Goal: Communication & Community: Ask a question

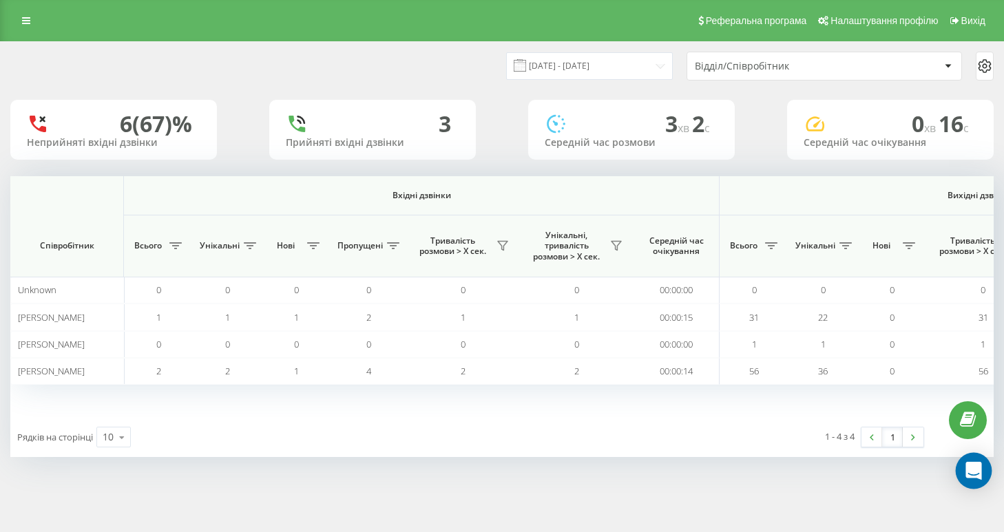
scroll to position [0, 938]
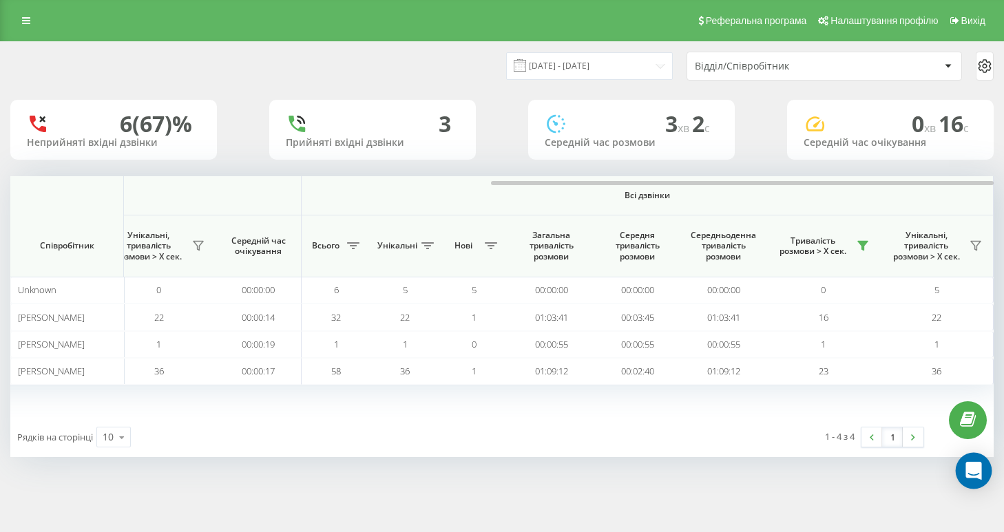
click at [976, 471] on icon "Open Intercom Messenger" at bounding box center [973, 471] width 16 height 18
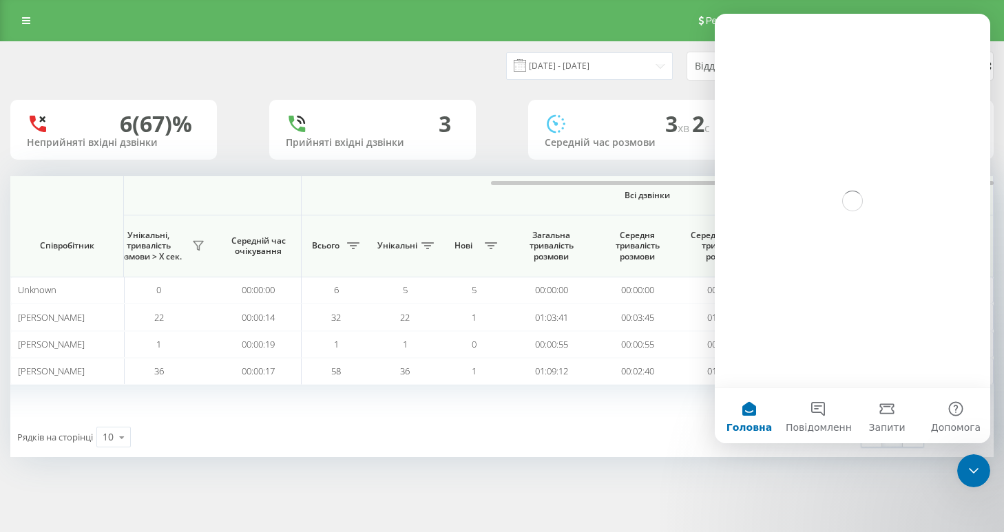
scroll to position [0, 0]
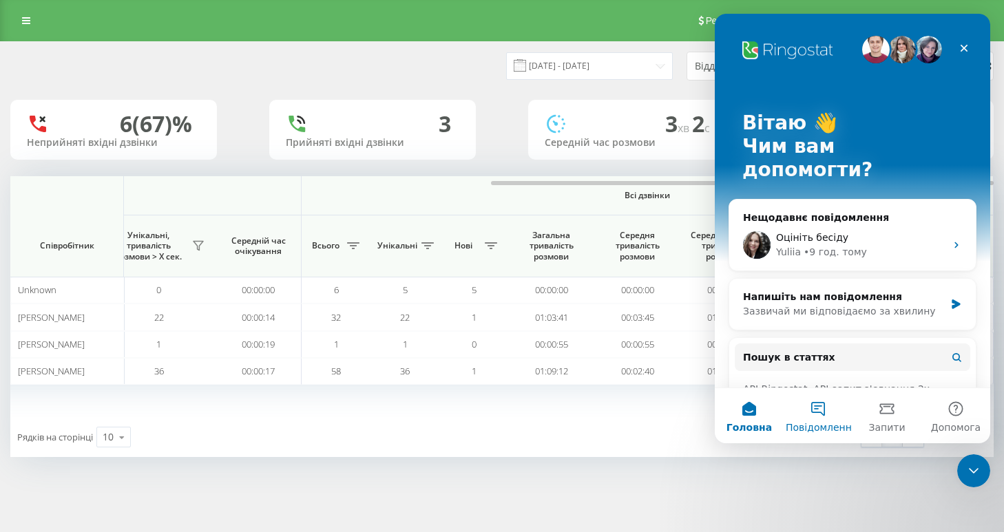
click at [813, 405] on button "Повідомлення" at bounding box center [817, 415] width 69 height 55
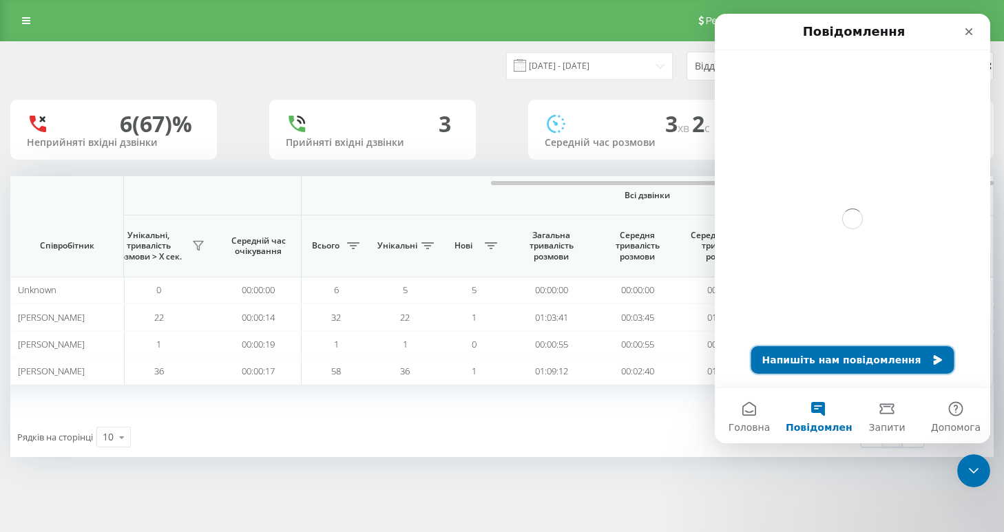
click at [820, 357] on button "Напишіть нам повідомлення" at bounding box center [852, 360] width 203 height 28
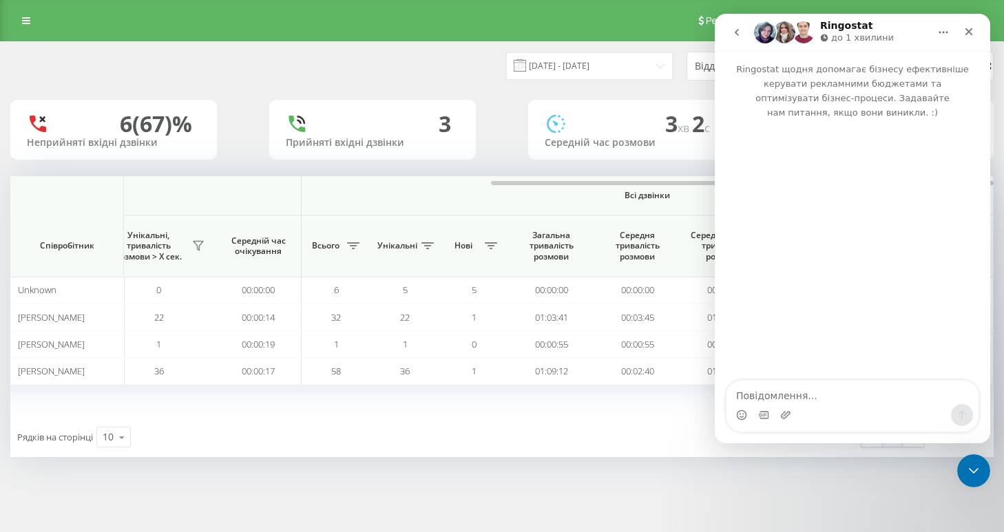
click at [790, 398] on textarea "Повідомлення..." at bounding box center [852, 392] width 252 height 23
type textarea "Вітаю, треба підключити нового співробітника"
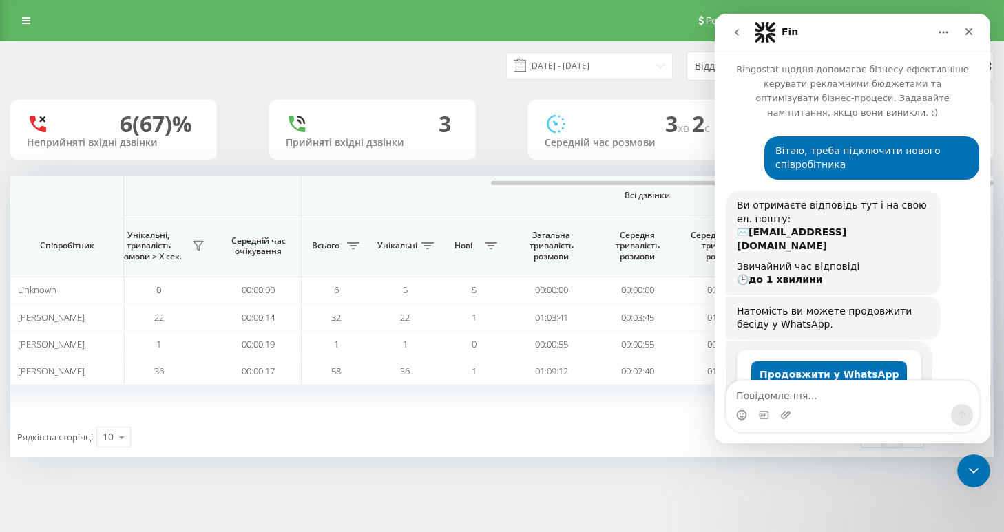
scroll to position [39, 0]
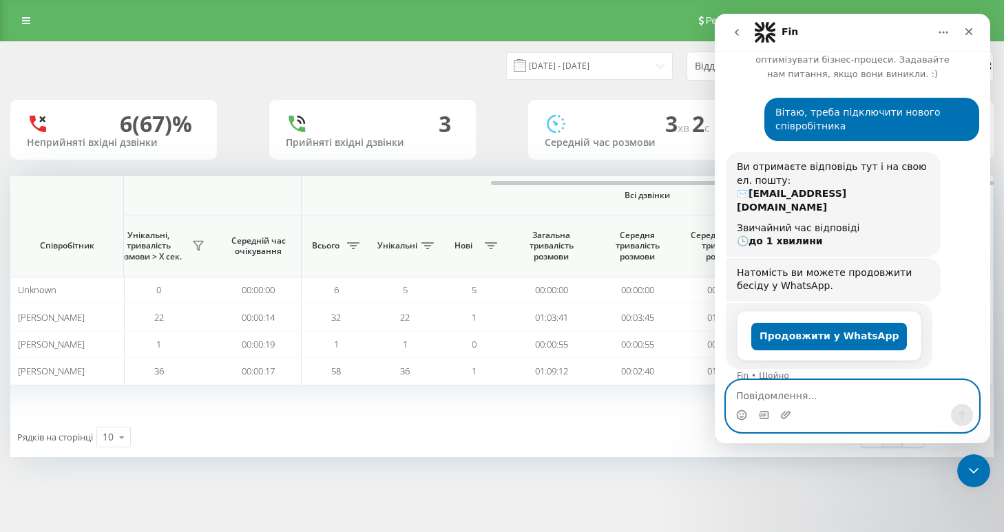
click at [787, 398] on textarea "Повідомлення..." at bounding box center [852, 392] width 252 height 23
type textarea "підключити менеджера"
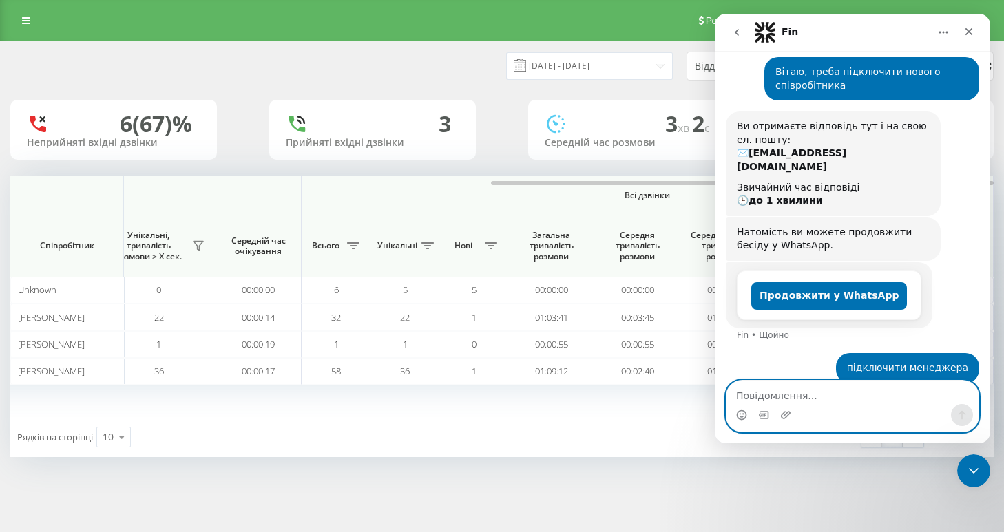
click at [772, 400] on textarea "Повідомлення..." at bounding box center [852, 392] width 252 height 23
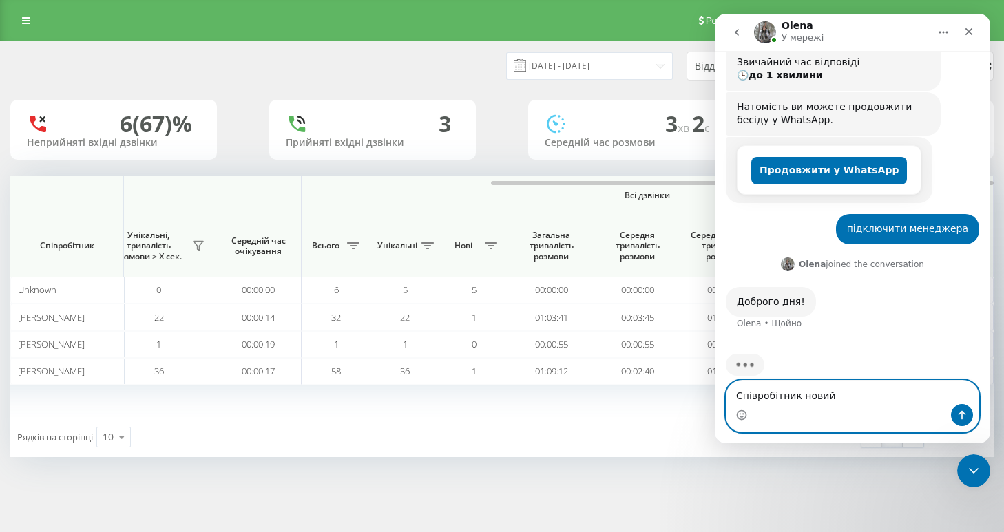
scroll to position [218, 0]
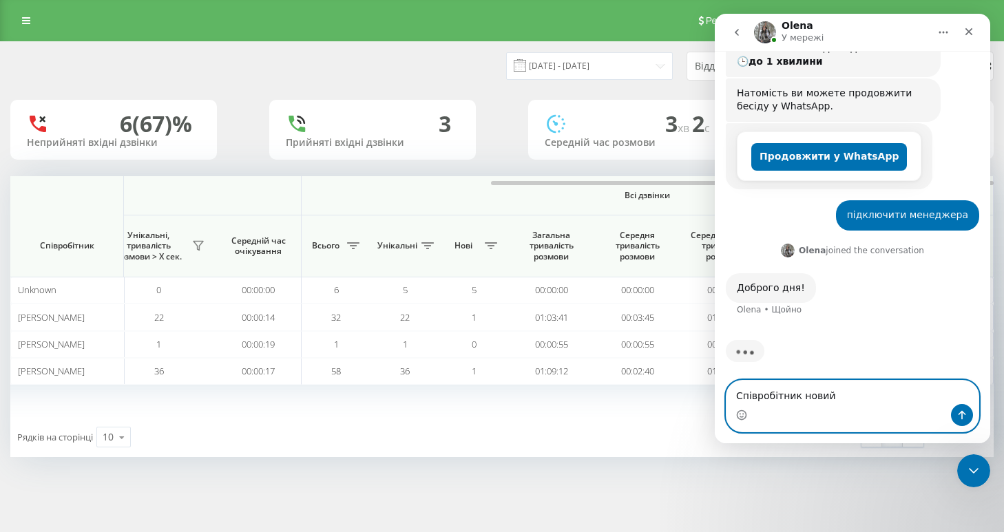
paste textarea "[PERSON_NAME]"
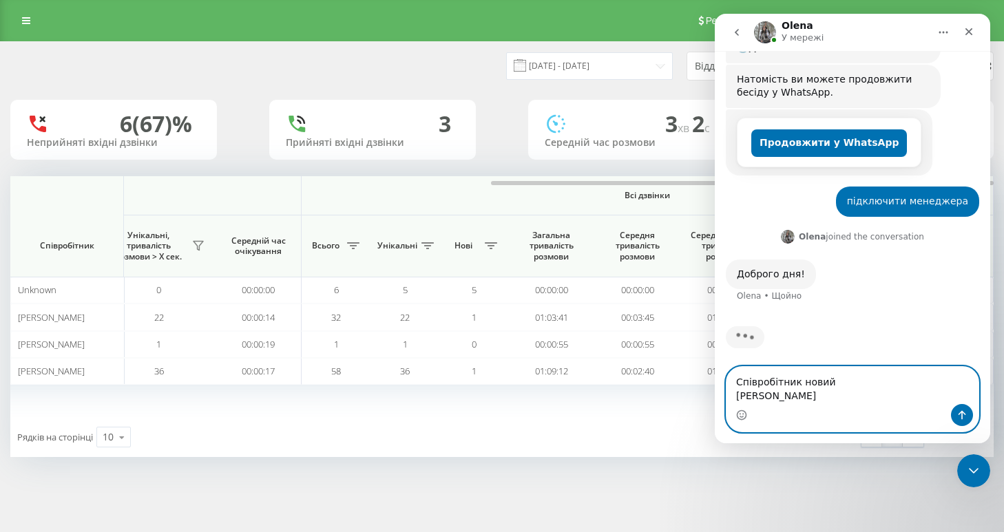
paste textarea "[EMAIL_ADDRESS][DOMAIN_NAME]"
type textarea "Співробітник новий [PERSON_NAME] [EMAIL_ADDRESS][DOMAIN_NAME]"
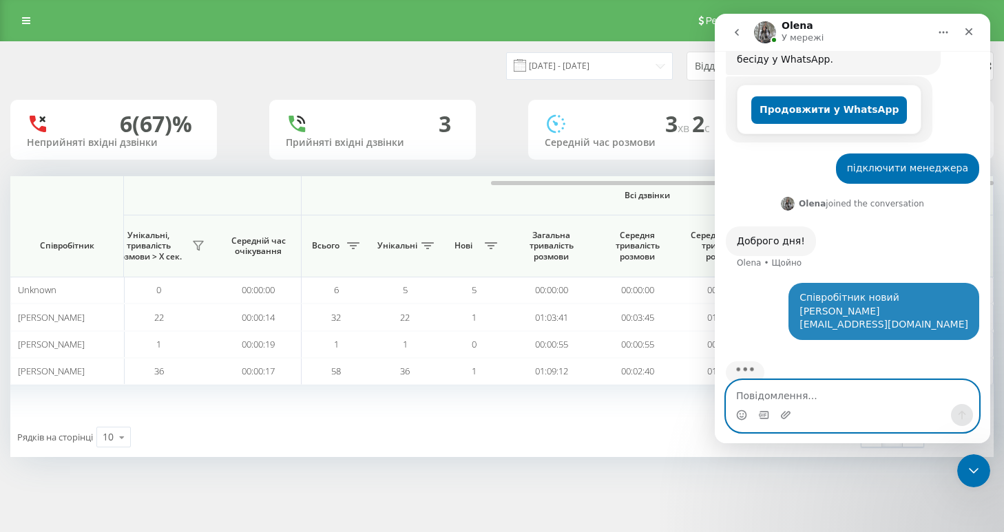
scroll to position [271, 0]
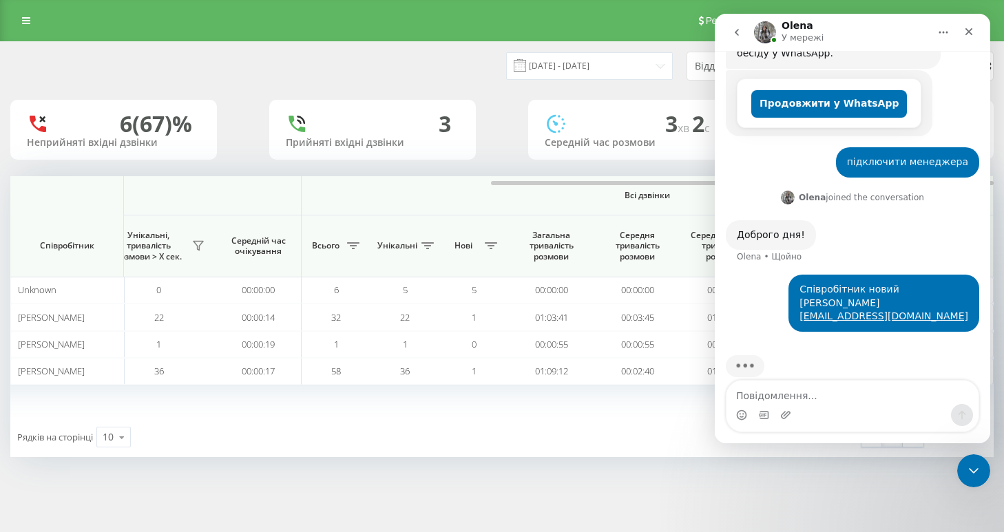
click at [536, 437] on div "Рядків на сторінці 10 10 25 50 100 1 - 4 з 4 1" at bounding box center [501, 437] width 983 height 40
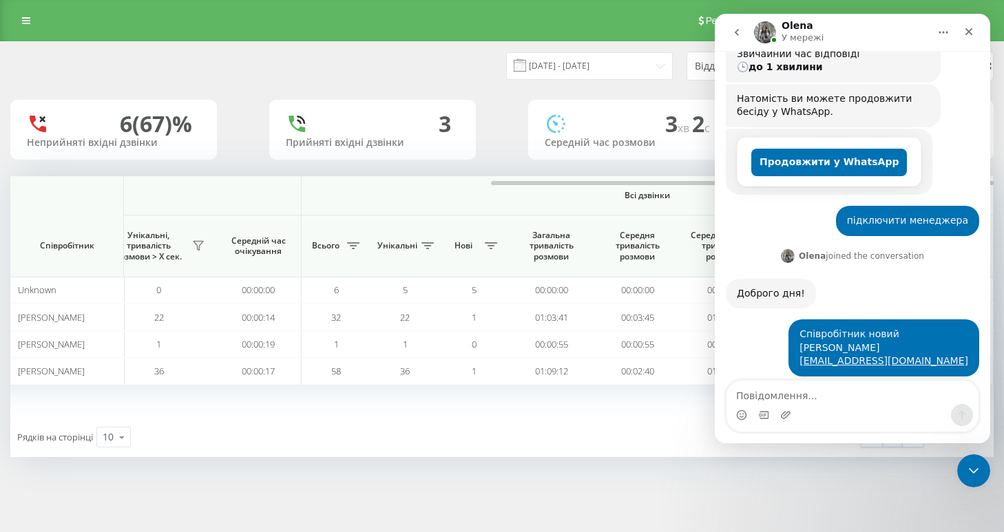
scroll to position [337, 0]
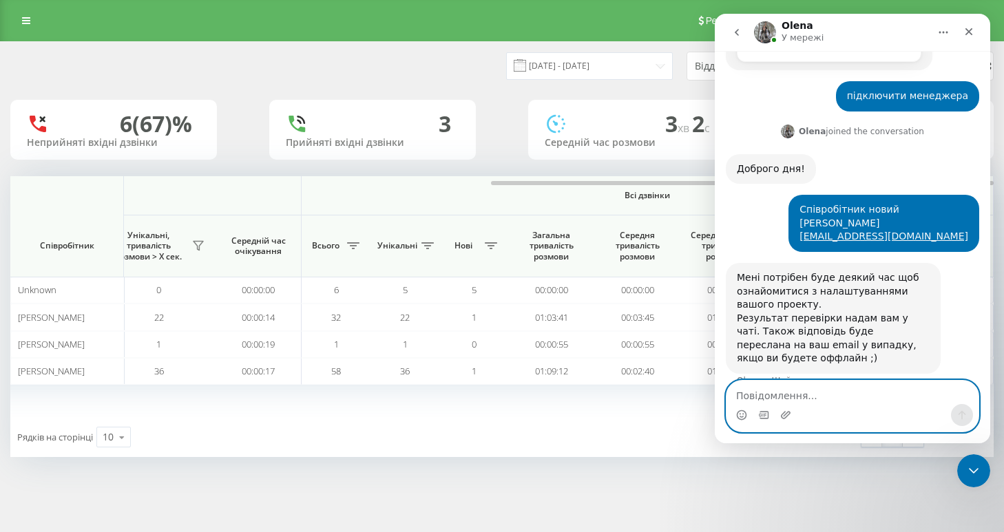
click at [785, 403] on textarea "Повідомлення..." at bounding box center [852, 392] width 252 height 23
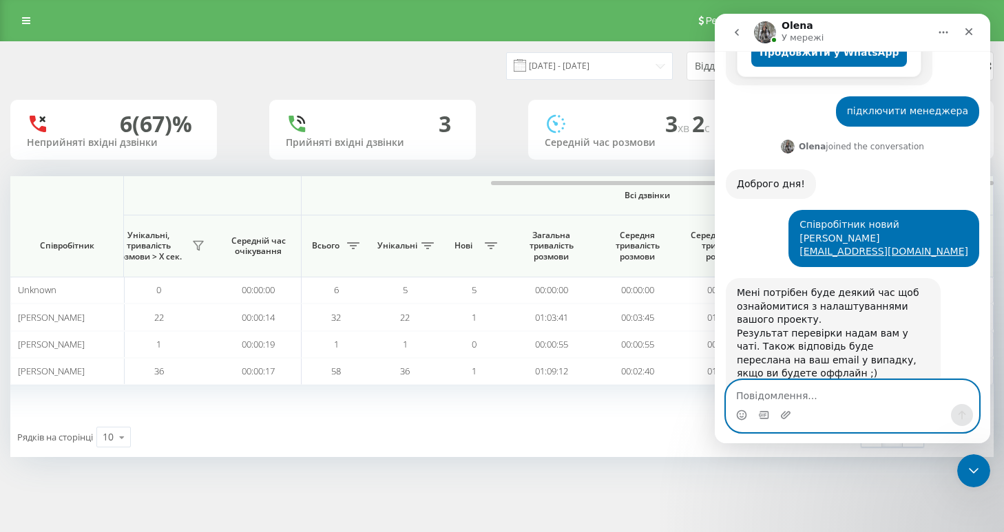
scroll to position [394, 0]
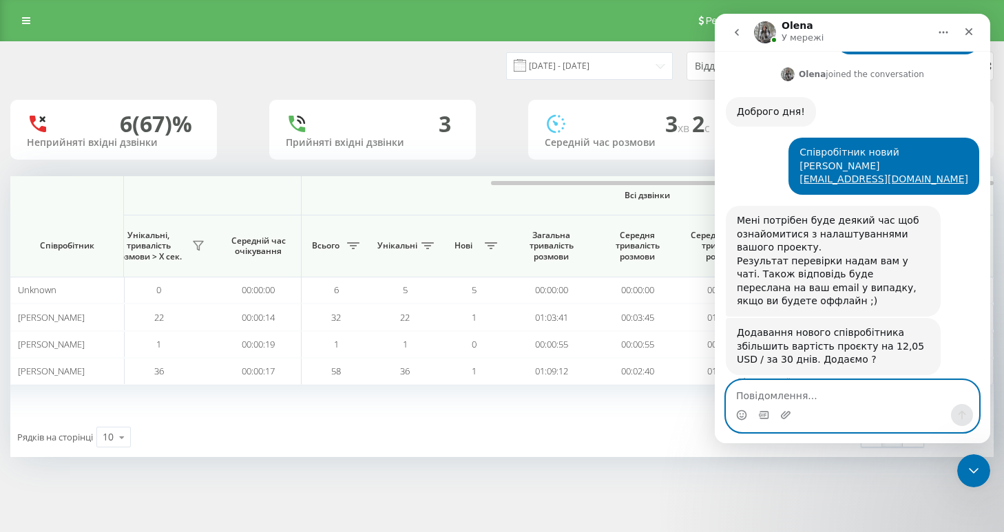
click at [802, 400] on textarea "Повідомлення..." at bounding box center [852, 392] width 252 height 23
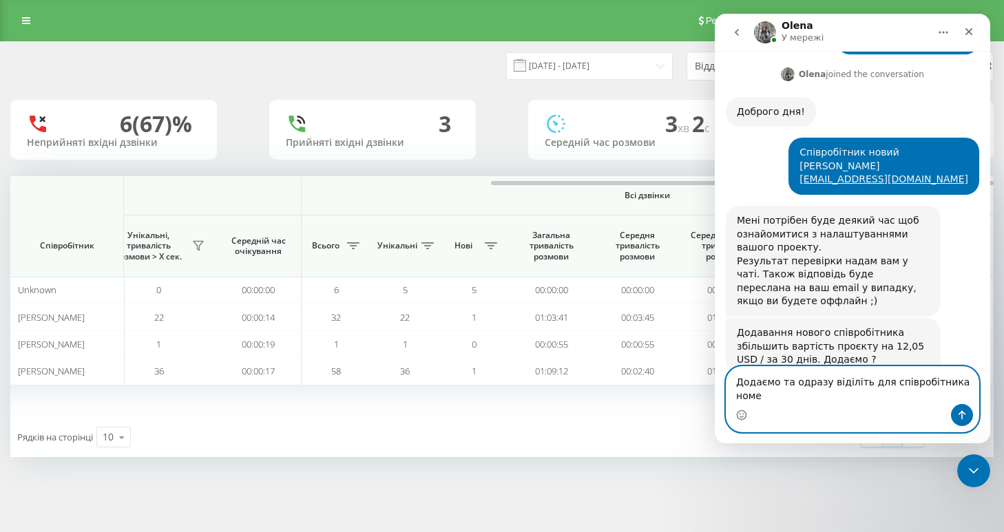
scroll to position [408, 0]
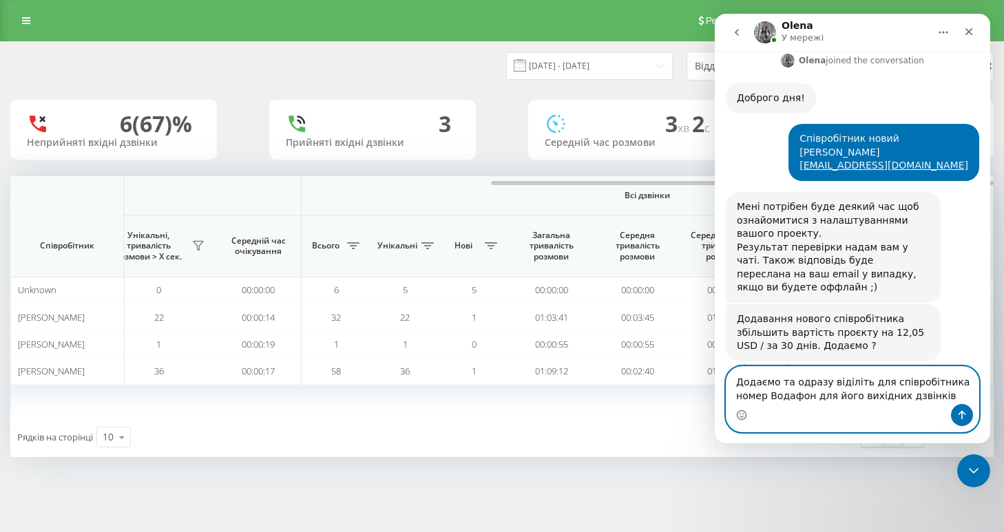
click at [837, 383] on textarea "Додаємо та одразу віділіть для співробітника номер Водафон для його вихідних дз…" at bounding box center [852, 385] width 252 height 37
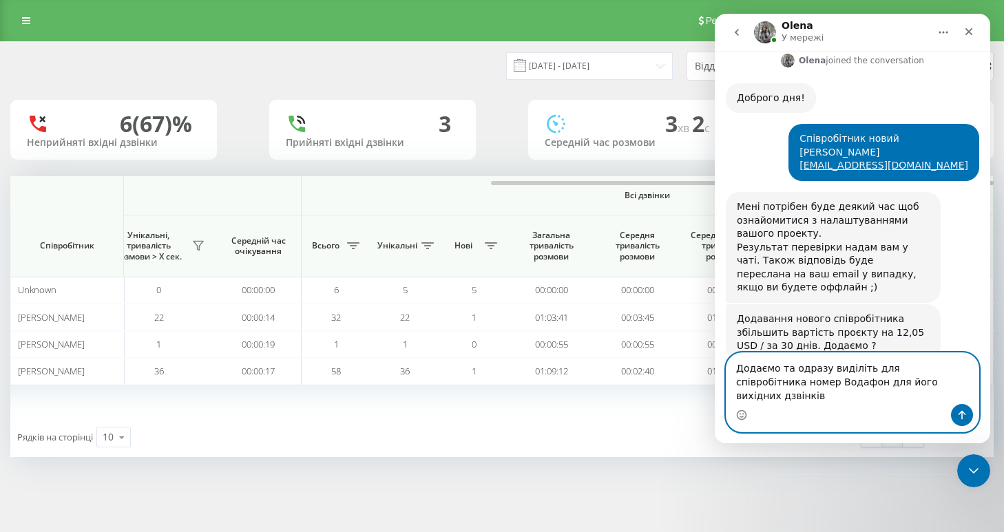
type textarea "Додаємо та одразу виділіть для співробітника номер Водафон для його вихідних дз…"
click at [956, 406] on button "Надіслати повідомлення…" at bounding box center [962, 415] width 22 height 22
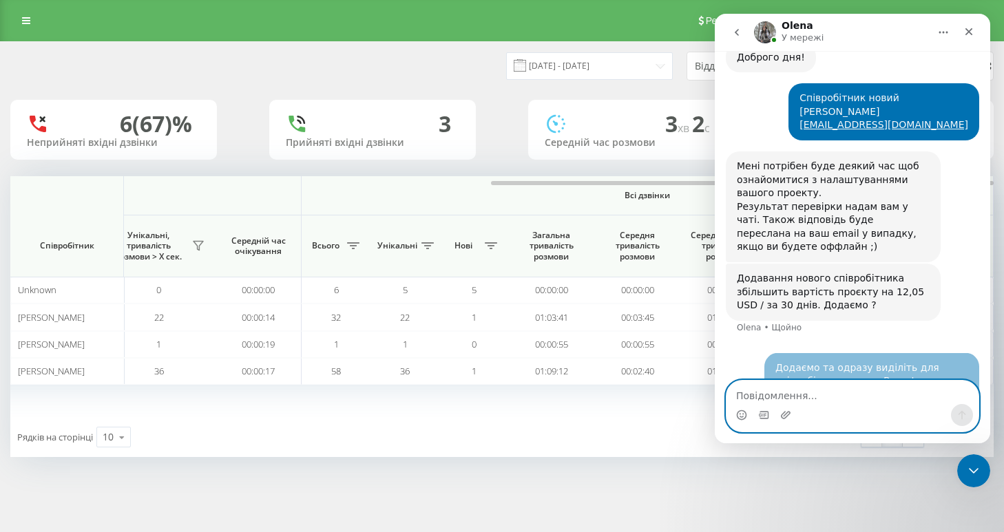
scroll to position [461, 0]
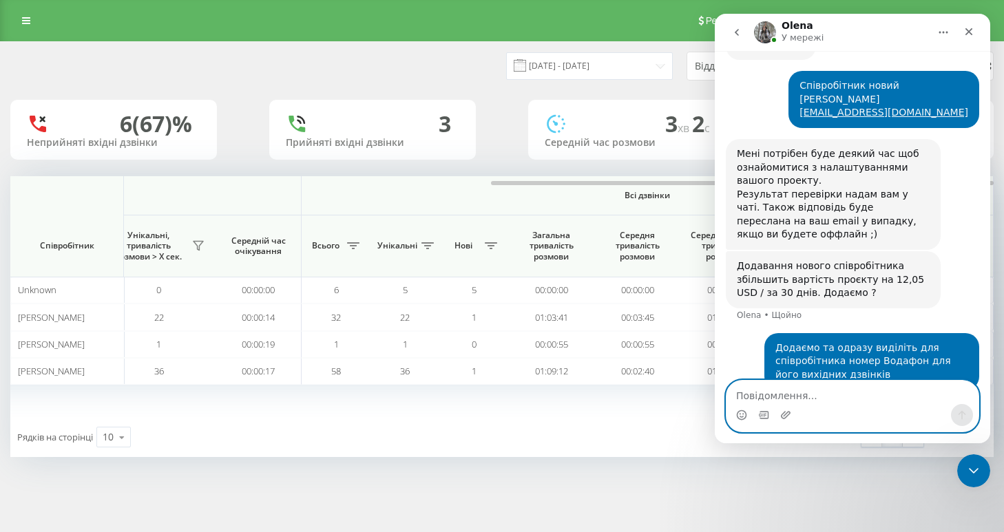
click at [784, 398] on textarea "Повідомлення..." at bounding box center [852, 392] width 252 height 23
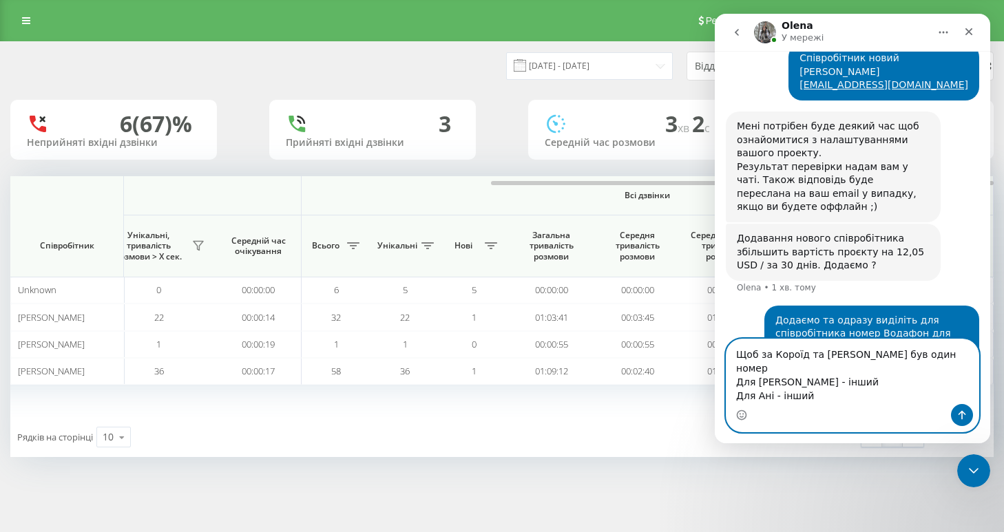
scroll to position [503, 0]
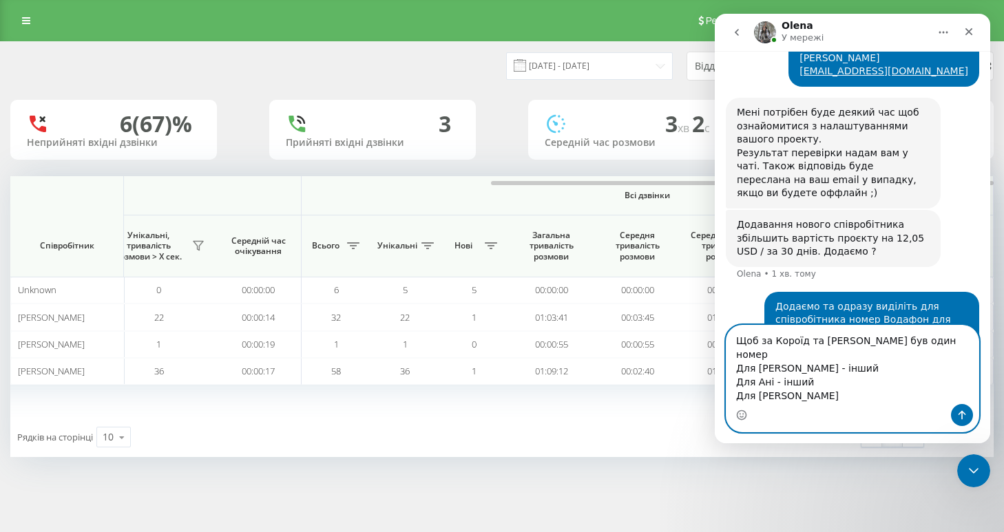
type textarea "Щоб за Короїд та [PERSON_NAME] був один номер Для [PERSON_NAME] - інший Для Ані…"
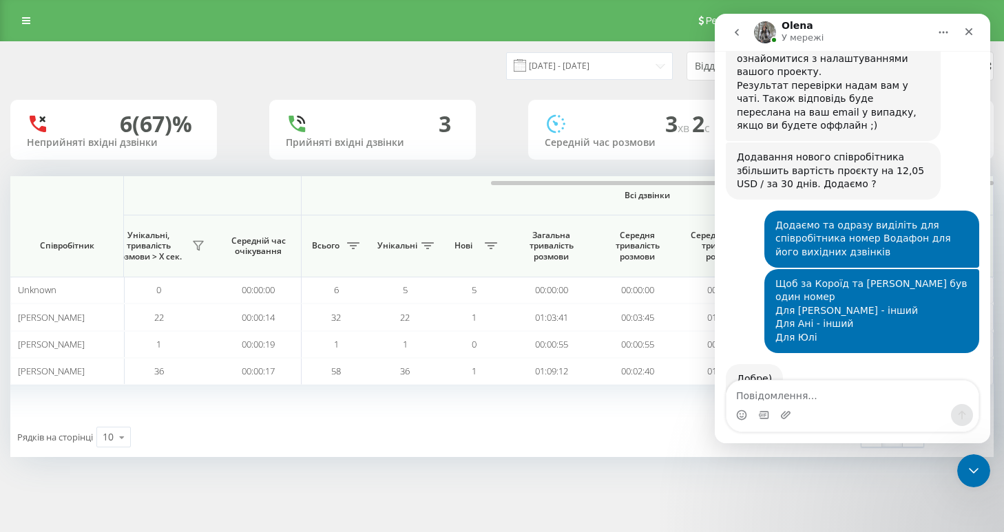
scroll to position [616, 0]
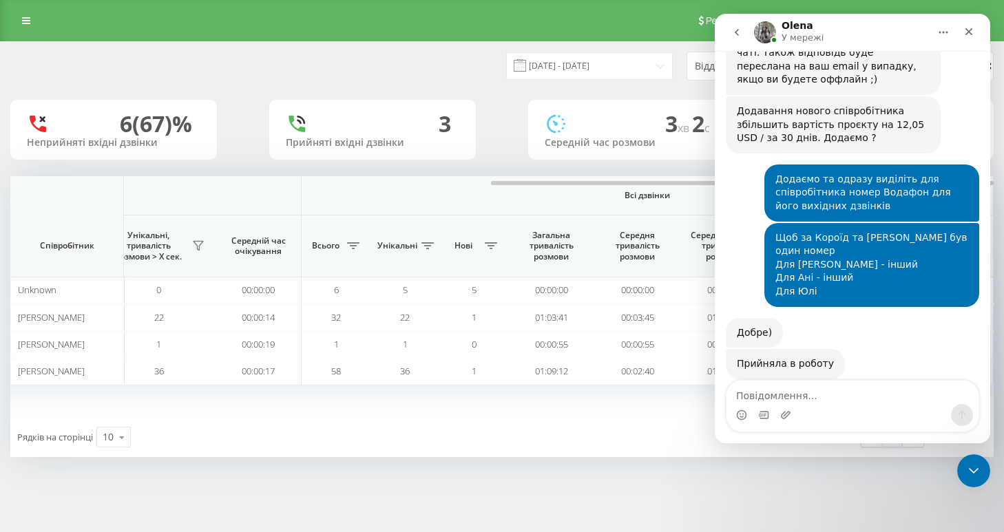
click at [600, 448] on div "1 - 4 з 4 1" at bounding box center [749, 437] width 369 height 40
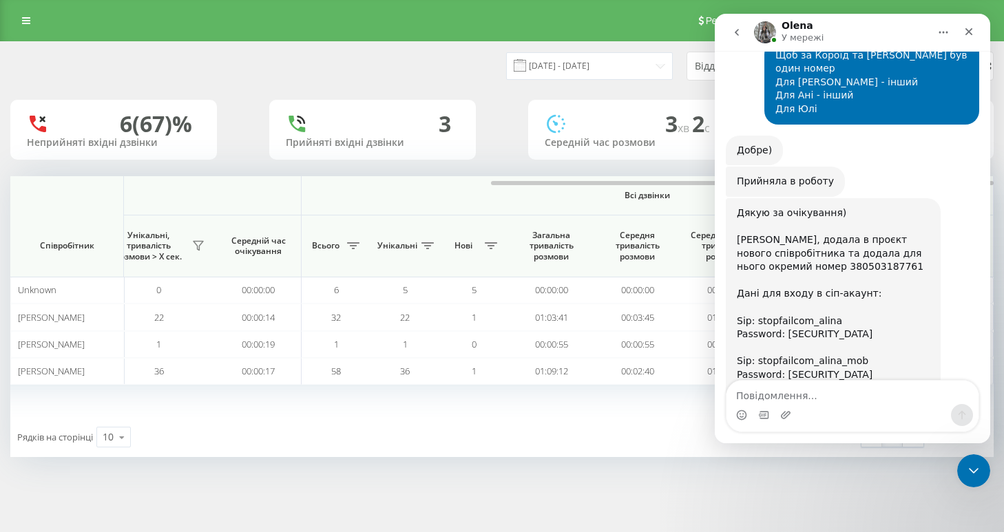
scroll to position [830, 0]
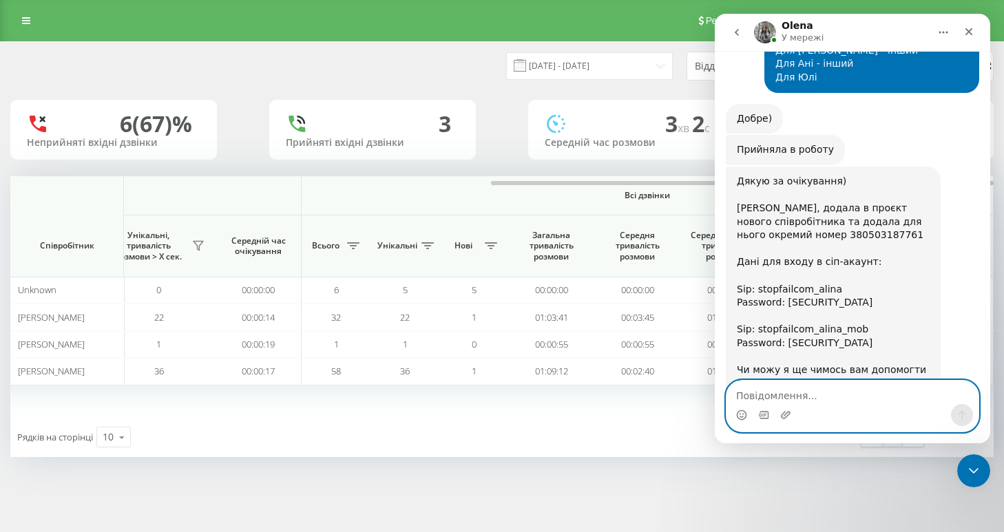
click at [785, 400] on textarea "Повідомлення..." at bounding box center [852, 392] width 252 height 23
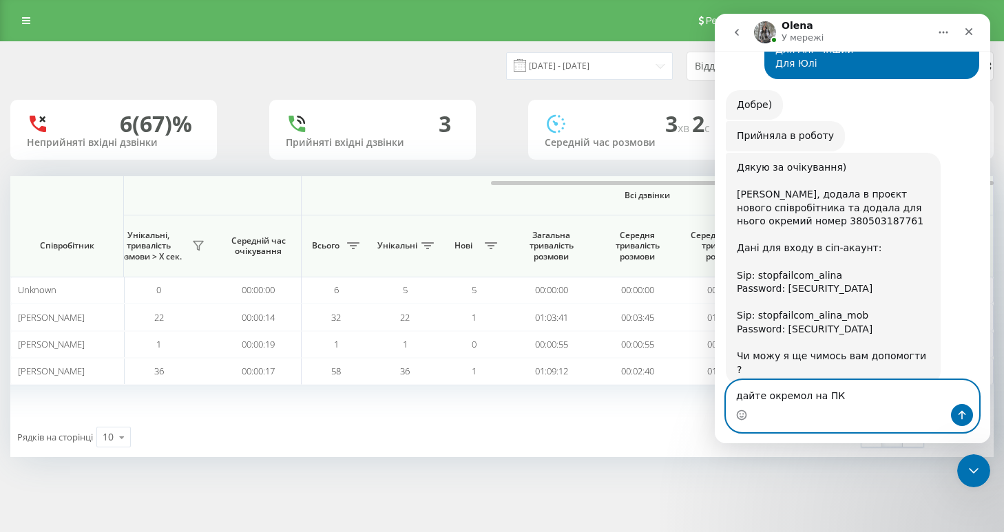
click at [804, 388] on textarea "дайте окремол на ПК" at bounding box center [852, 392] width 252 height 23
drag, startPoint x: 806, startPoint y: 384, endPoint x: 806, endPoint y: 421, distance: 36.5
click at [806, 385] on textarea "дайте окремол на ПК" at bounding box center [852, 392] width 252 height 23
click at [782, 408] on div "Месенджер Intercom" at bounding box center [852, 415] width 252 height 22
click at [868, 392] on textarea "дайте окремо на ПК" at bounding box center [852, 392] width 252 height 23
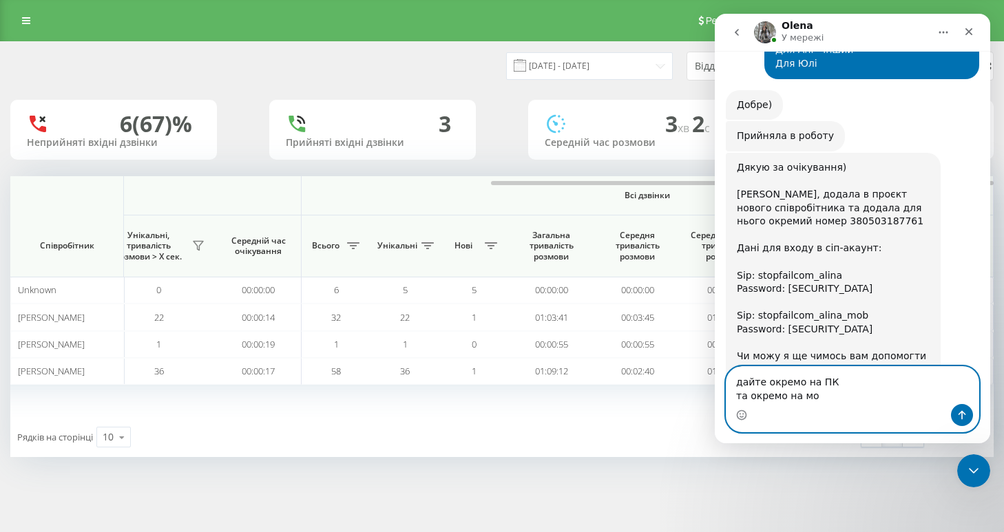
type textarea "дайте окремо на ПК та окремо на моб"
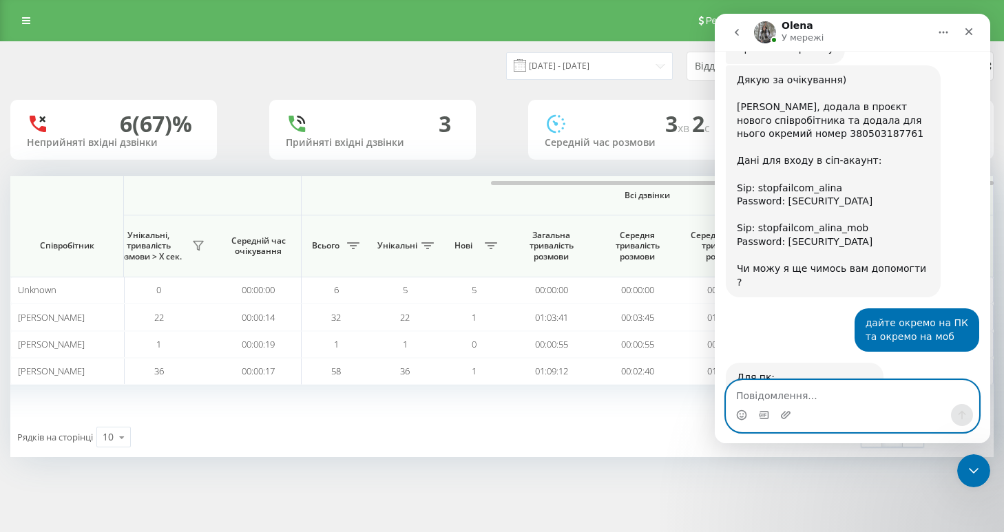
scroll to position [1004, 0]
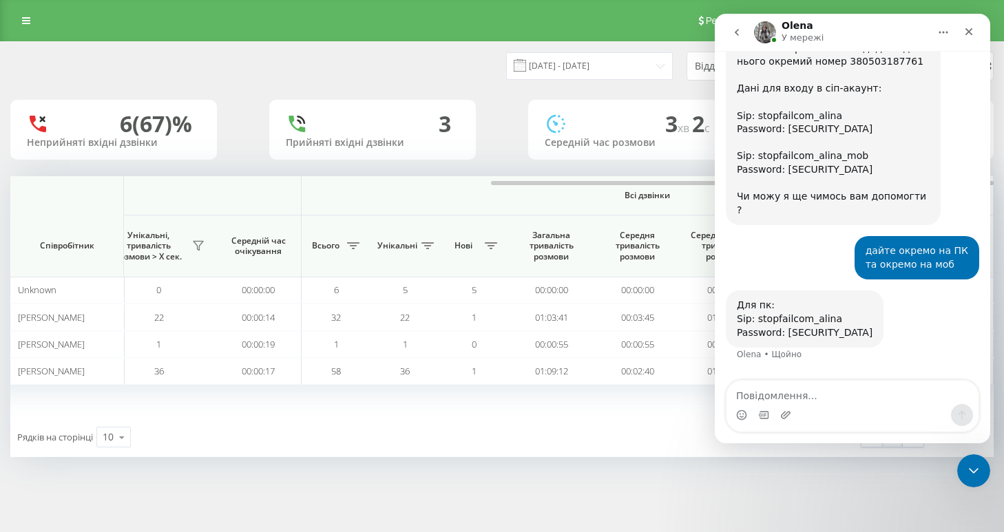
drag, startPoint x: 741, startPoint y: 270, endPoint x: 889, endPoint y: 279, distance: 147.6
click at [889, 291] on div "Для пк: Sip: stopfailcom_alina Password: [SECURITY_DATA] [PERSON_NAME] • Щойно" at bounding box center [852, 334] width 253 height 87
click at [765, 326] on div "Password: [SECURITY_DATA]" at bounding box center [805, 333] width 136 height 14
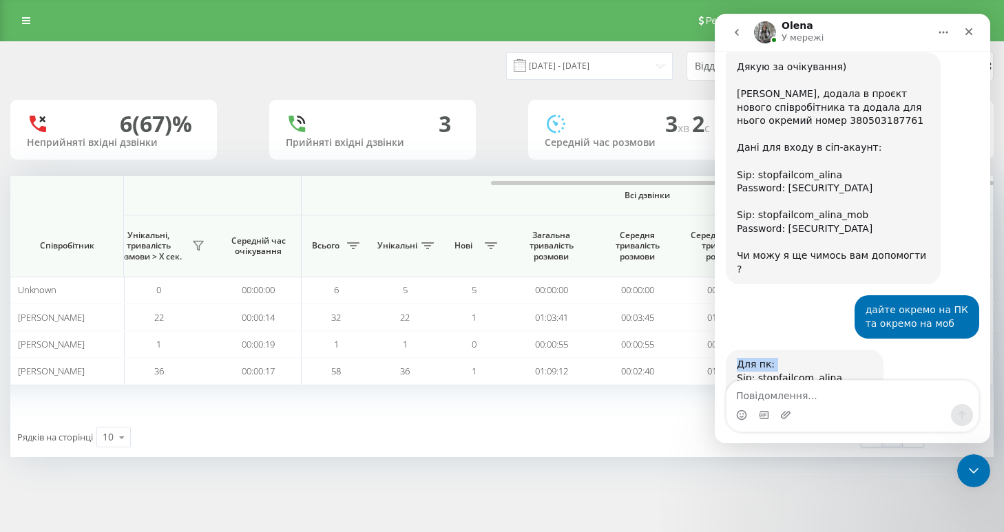
drag, startPoint x: 737, startPoint y: 274, endPoint x: 867, endPoint y: 286, distance: 130.0
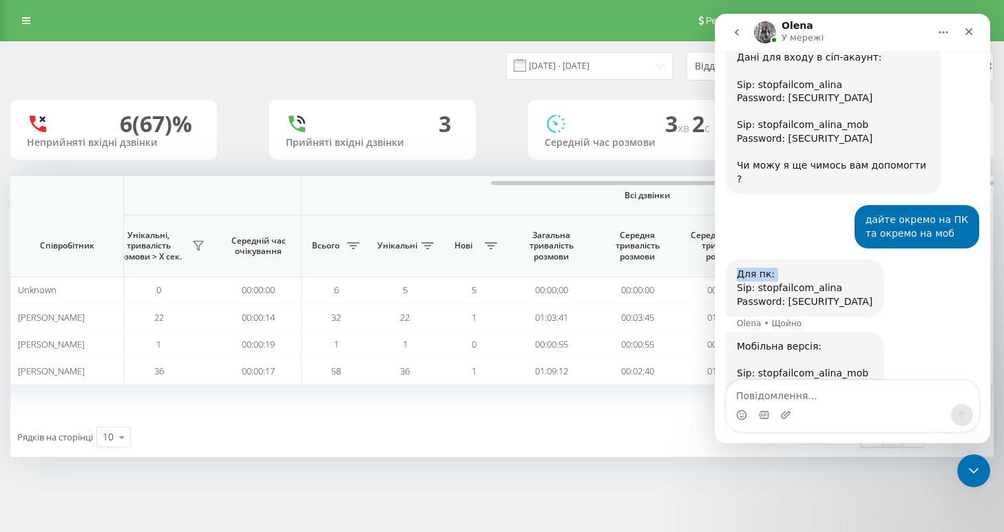
drag, startPoint x: 739, startPoint y: 243, endPoint x: 865, endPoint y: 255, distance: 126.5
click at [865, 268] on div "Для пк: Sip: stopfailcom_alina Password: [SECURITY_DATA]" at bounding box center [805, 288] width 136 height 41
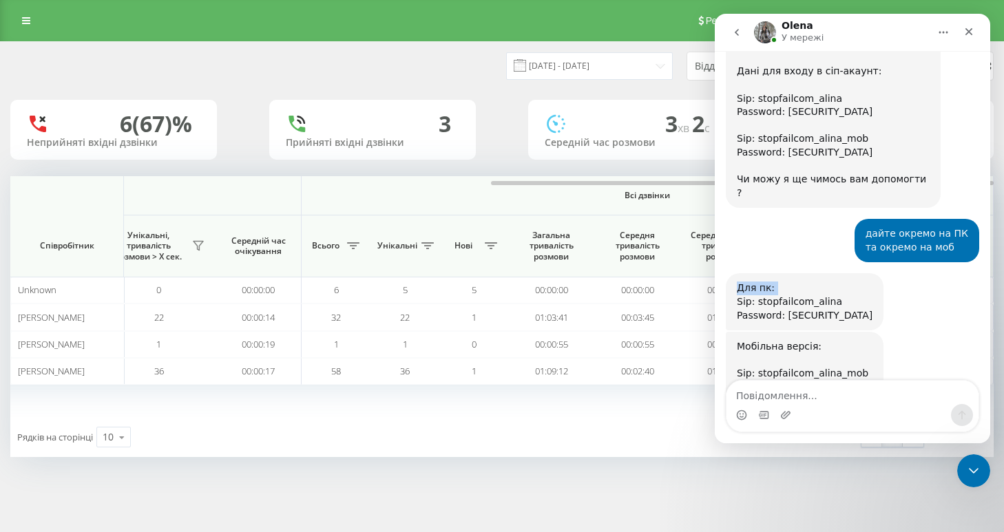
scroll to position [1021, 0]
copy div "Sip: stopfailcom_alina Password: [SECURITY_DATA]"
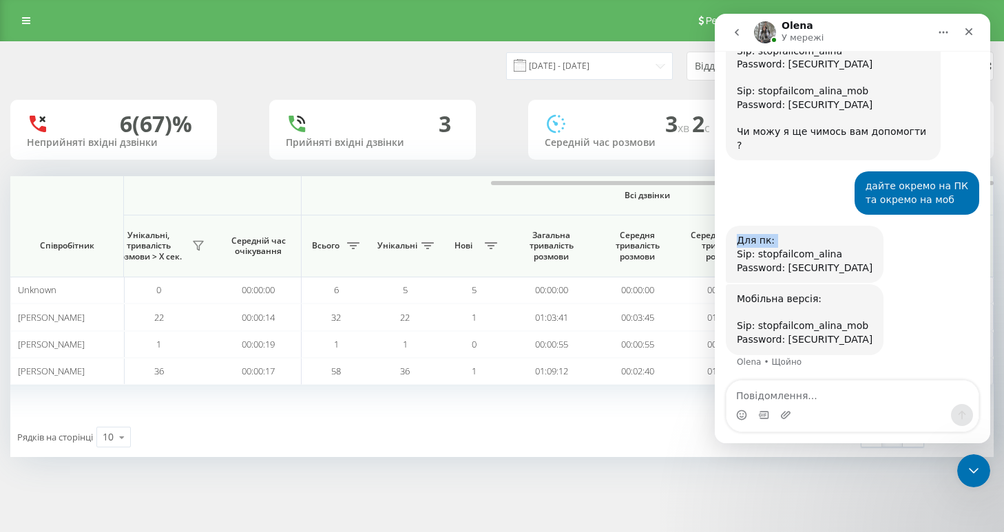
drag, startPoint x: 735, startPoint y: 326, endPoint x: 886, endPoint y: 298, distance: 153.9
click at [883, 298] on div "Мобільна версія: Sip: stopfailcom_alina_mob Password: [SECURITY_DATA] [PERSON_N…" at bounding box center [805, 319] width 158 height 70
copy div "Sip: stopfailcom_alina_mob Password: [SECURITY_DATA]"
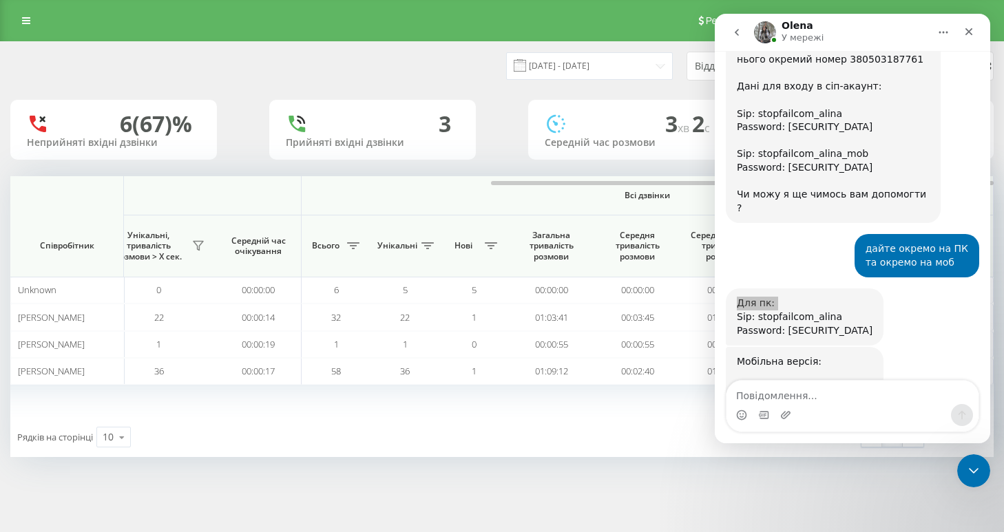
scroll to position [1079, 0]
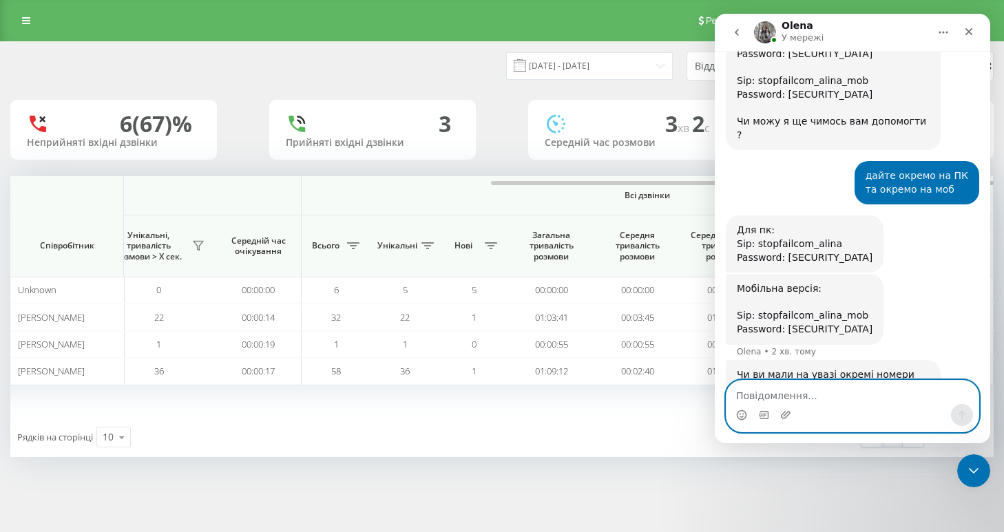
click at [771, 392] on textarea "Повідомлення..." at bounding box center [852, 392] width 252 height 23
type textarea "Ні, один телефон на пк"
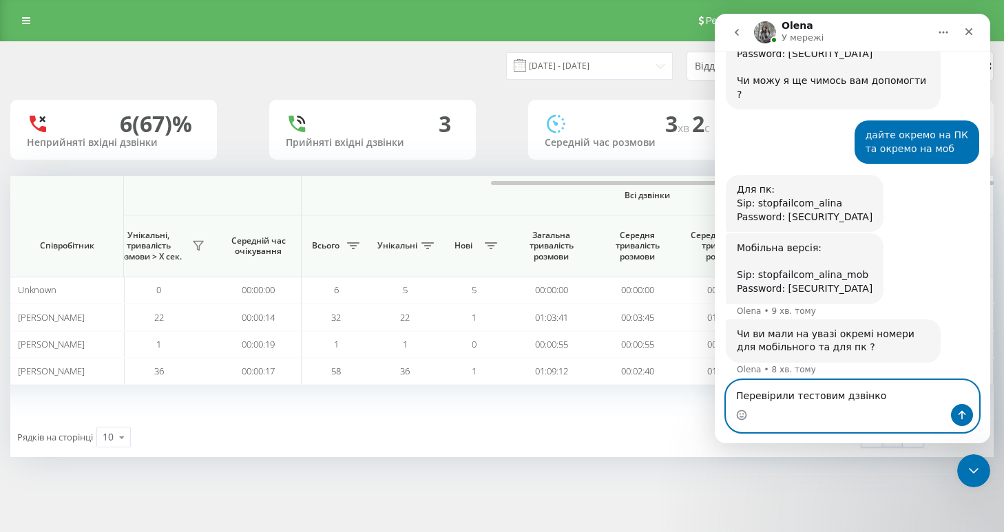
type textarea "Перевірили тестовим дзвінком"
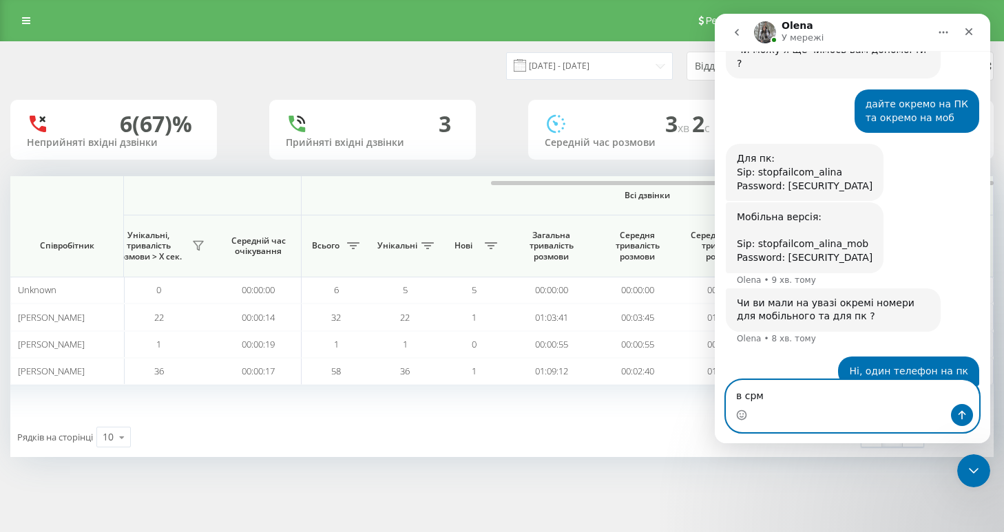
type textarea "в срм"
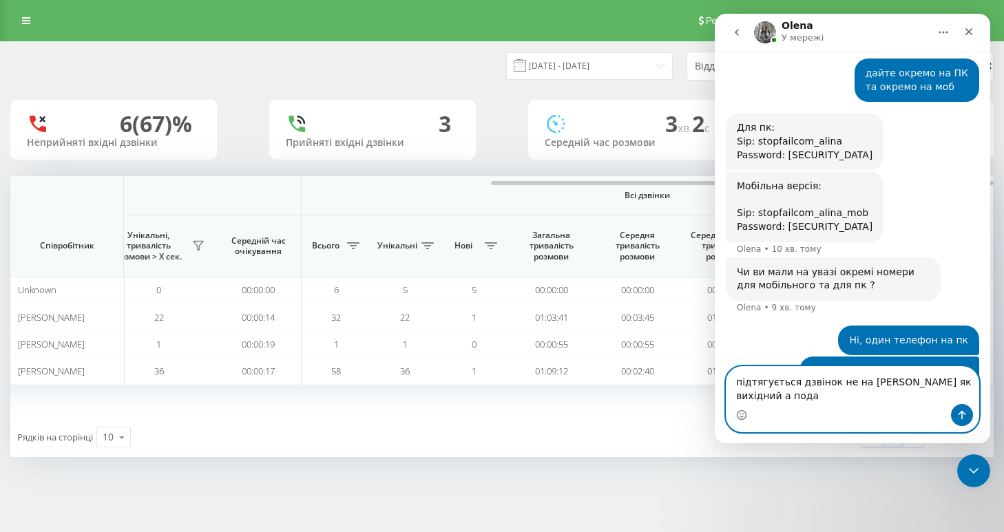
scroll to position [1195, 0]
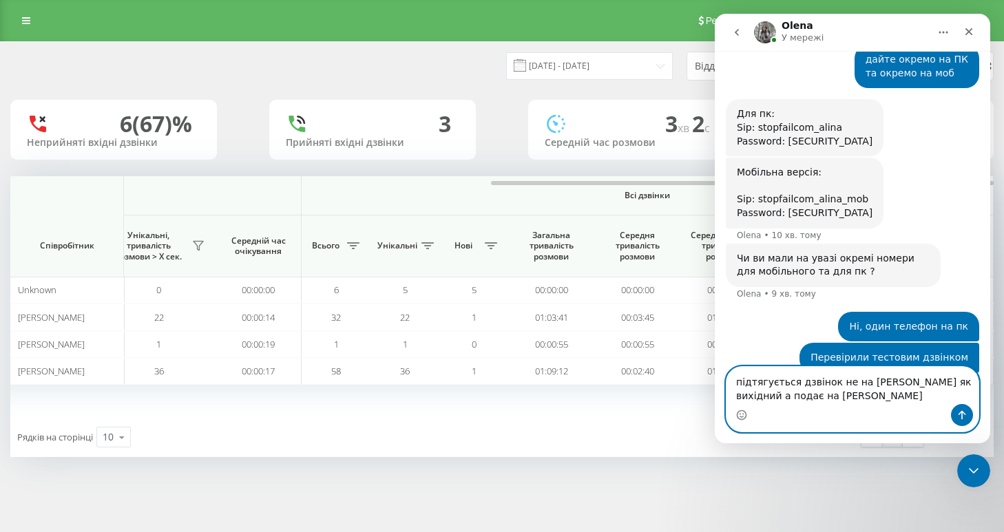
type textarea "підтягується дзвінок не на [PERSON_NAME] як вихідний а подає на [PERSON_NAME]"
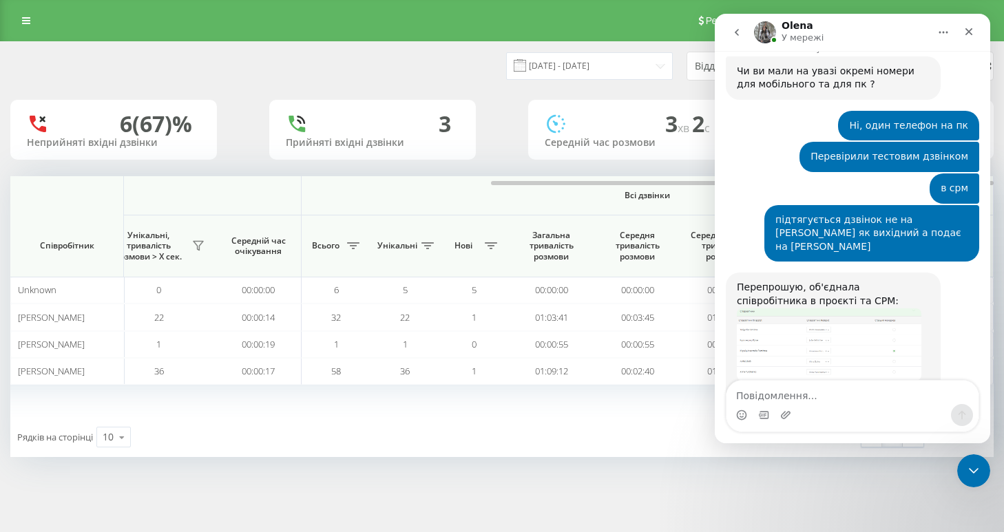
scroll to position [1429, 0]
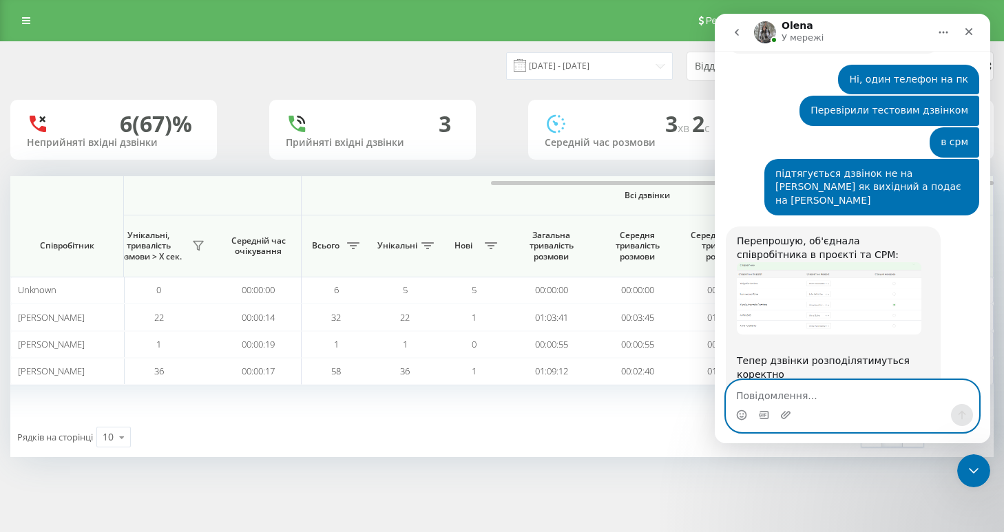
click at [774, 395] on textarea "Повідомлення..." at bounding box center [852, 392] width 252 height 23
type textarea "зараз перевірю це"
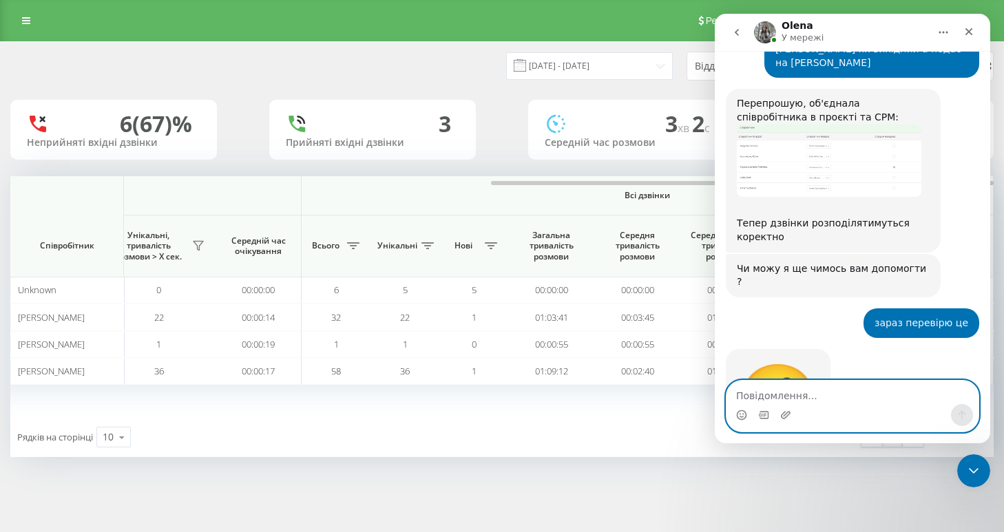
scroll to position [1571, 0]
